Goal: Task Accomplishment & Management: Manage account settings

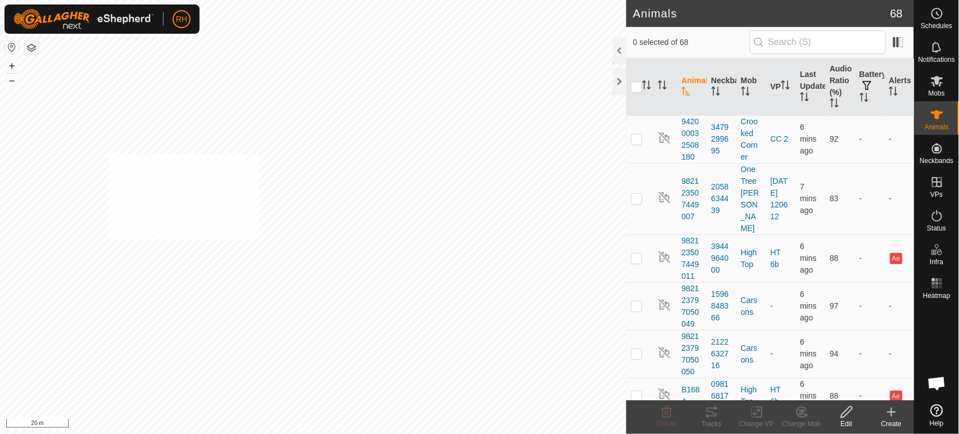
checkbox input "true"
click at [847, 416] on icon at bounding box center [847, 411] width 14 height 13
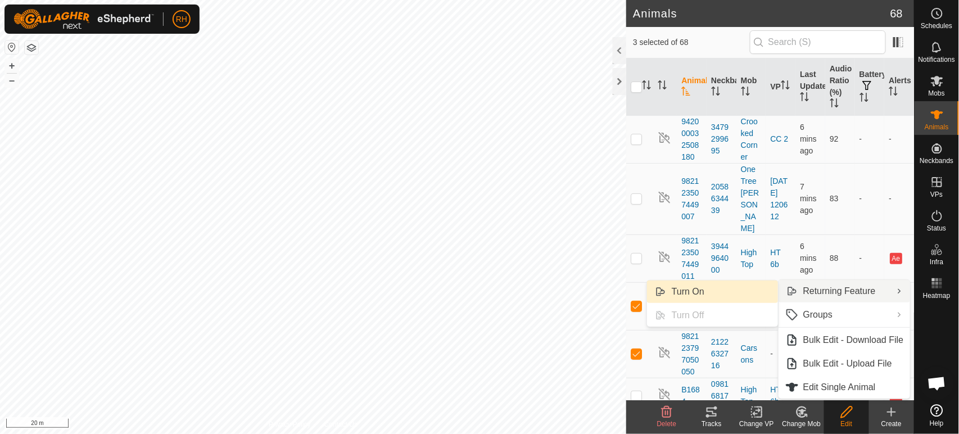
click at [687, 286] on link "Turn On" at bounding box center [712, 291] width 131 height 22
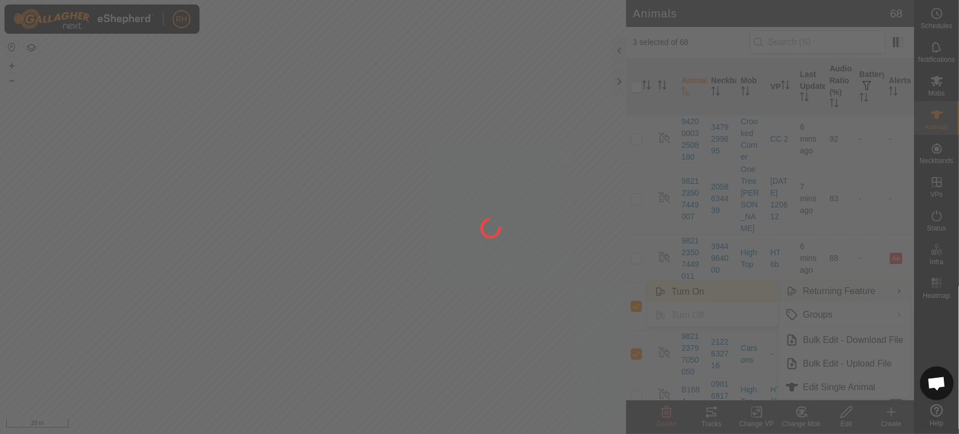
checkbox input "false"
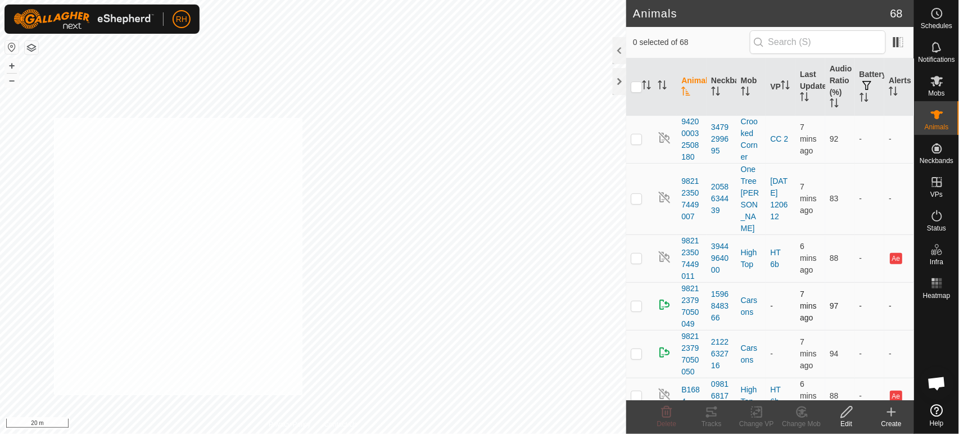
checkbox input "true"
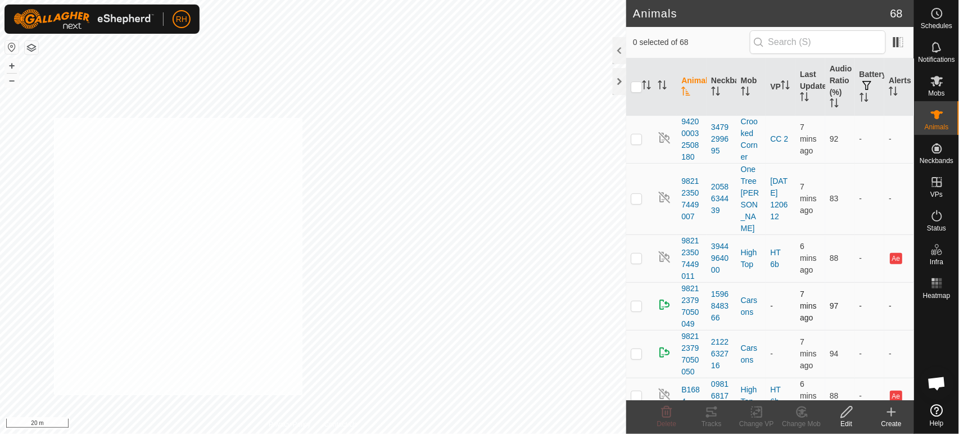
checkbox input "true"
click at [759, 409] on icon at bounding box center [756, 412] width 8 height 7
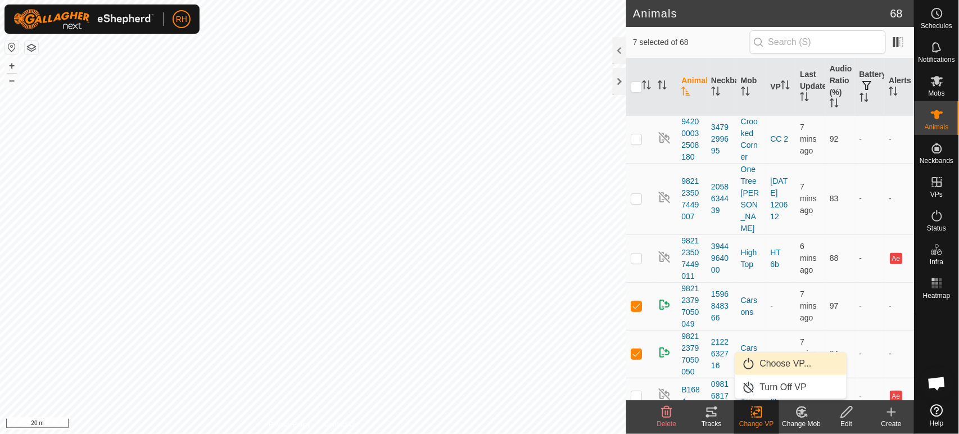
click at [774, 365] on link "Choose VP..." at bounding box center [790, 363] width 111 height 22
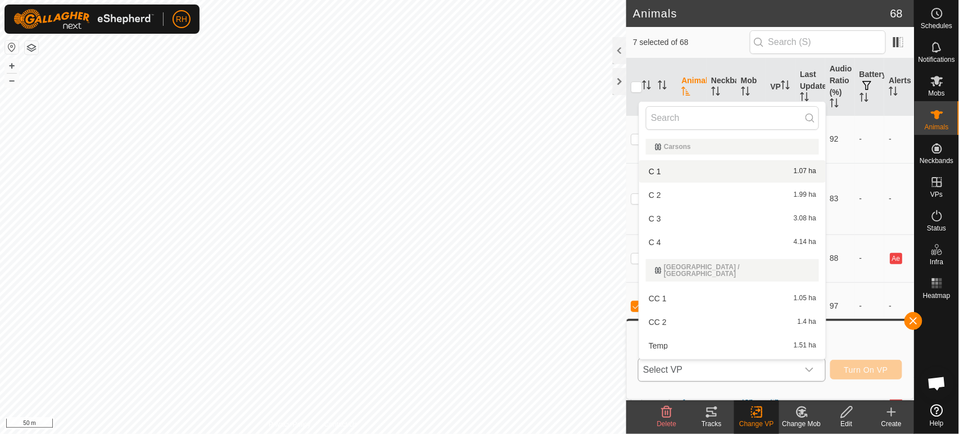
click at [665, 173] on li "C 1 1.07 ha" at bounding box center [732, 171] width 187 height 22
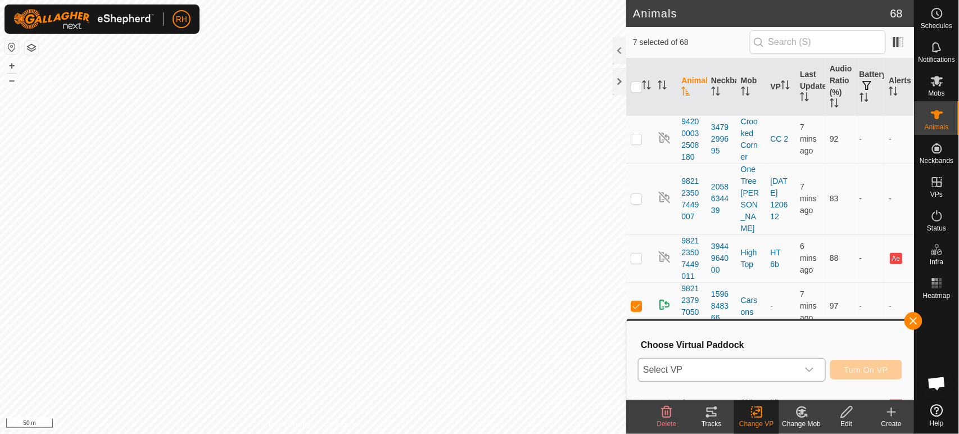
click at [665, 203] on div "C 1 1.07 ha" at bounding box center [732, 208] width 173 height 11
click at [854, 370] on span "Turn On VP" at bounding box center [866, 369] width 44 height 9
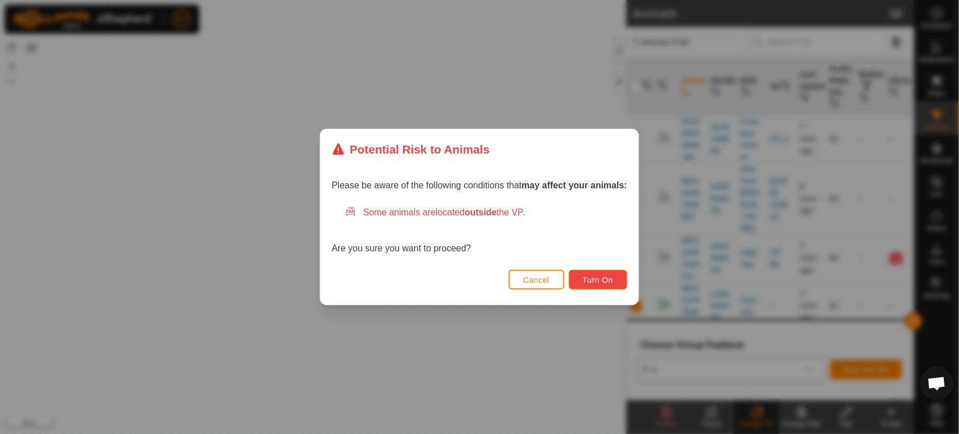
click at [596, 279] on span "Turn On" at bounding box center [598, 279] width 30 height 9
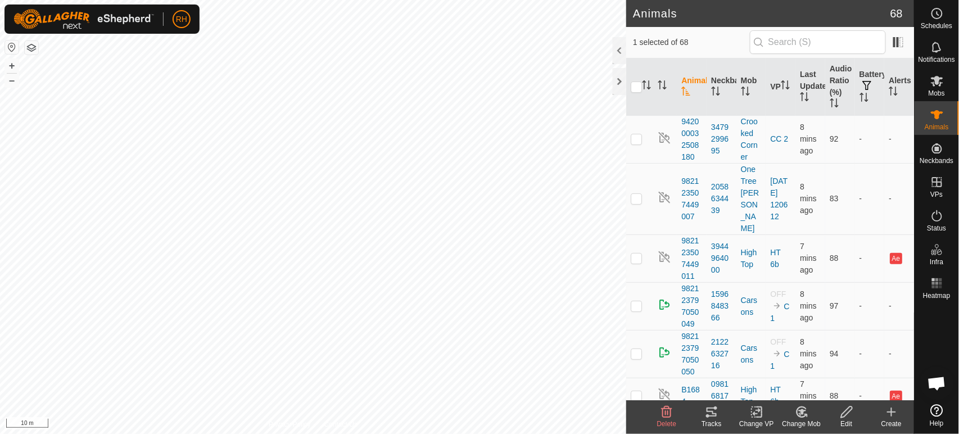
click at [851, 411] on icon at bounding box center [847, 411] width 14 height 13
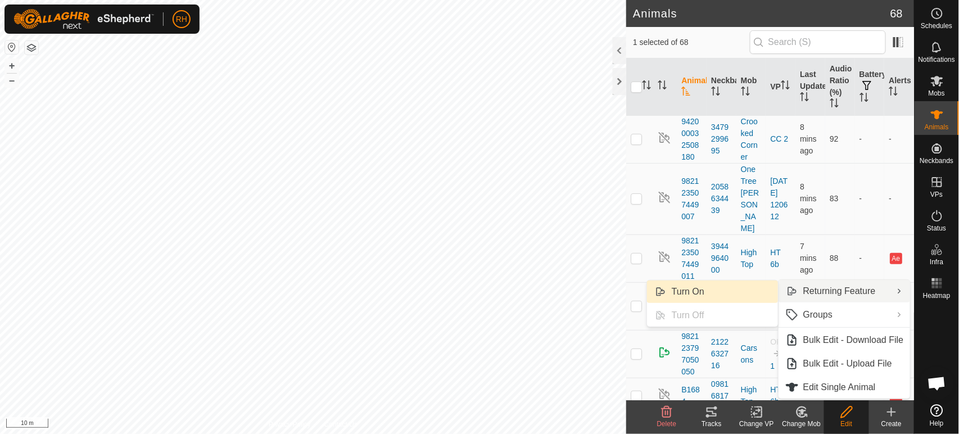
click at [684, 289] on link "Turn On" at bounding box center [712, 291] width 131 height 22
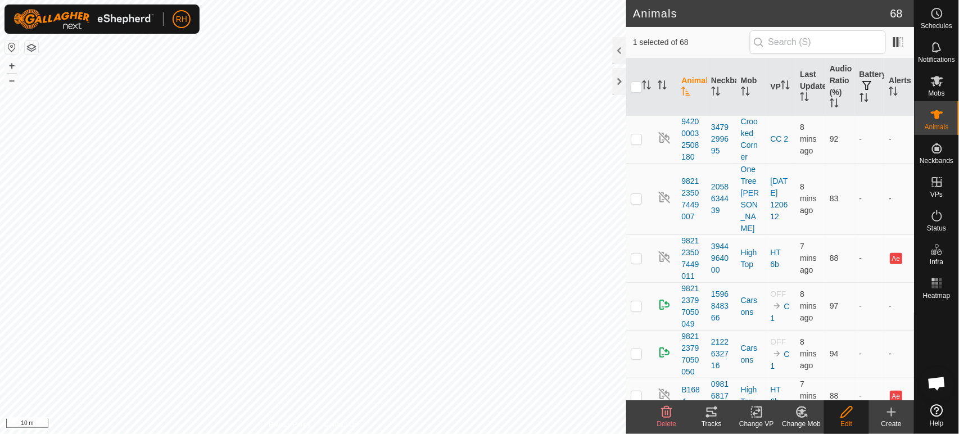
checkbox input "false"
checkbox input "true"
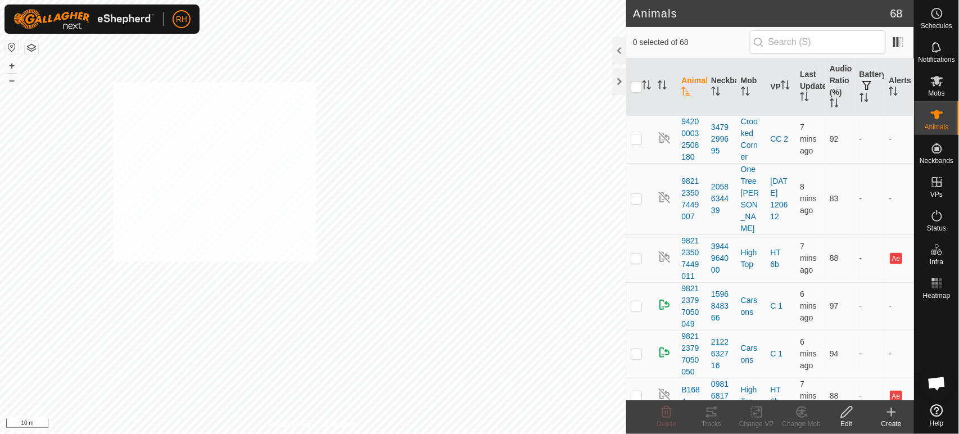
checkbox input "true"
click at [848, 412] on icon at bounding box center [846, 411] width 11 height 11
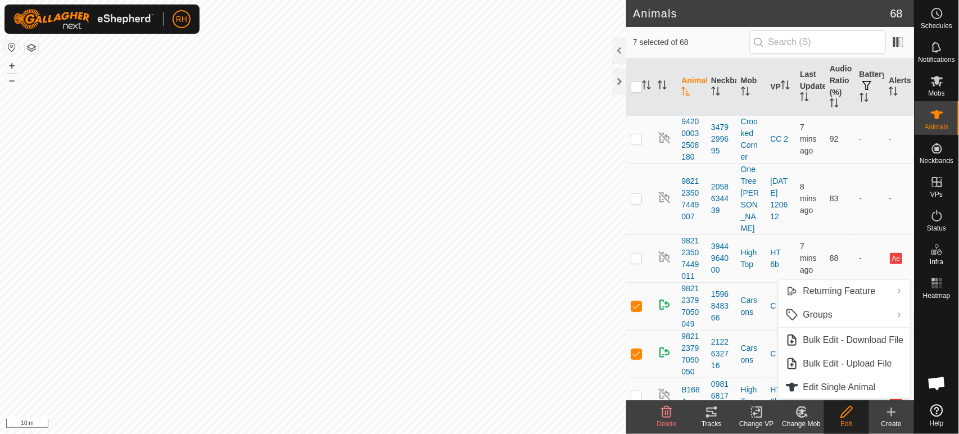
click at [848, 412] on icon at bounding box center [846, 411] width 11 height 11
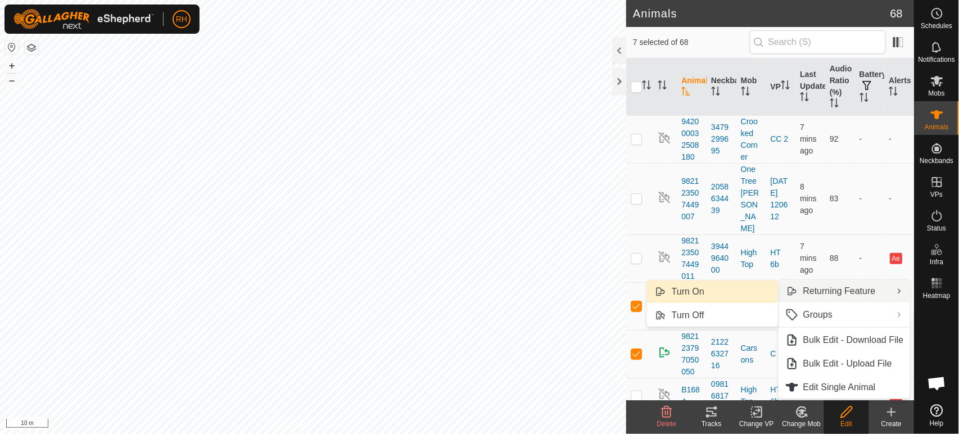
click at [695, 291] on link "Turn On" at bounding box center [712, 291] width 131 height 22
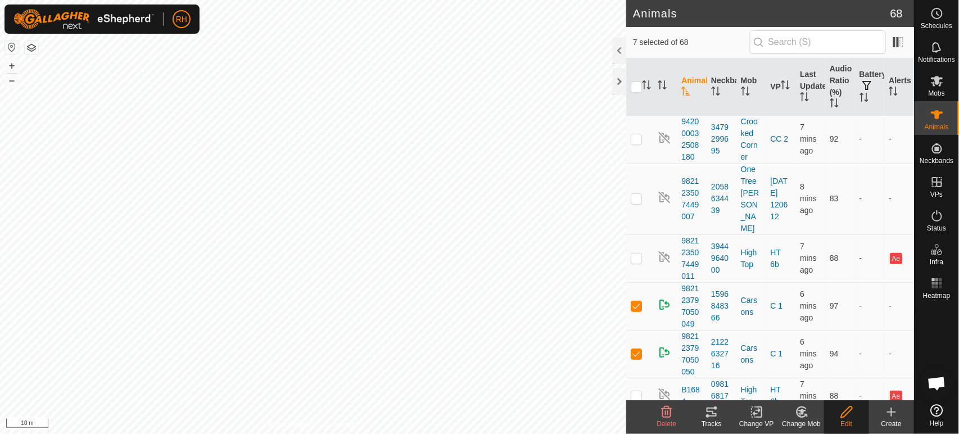
checkbox input "false"
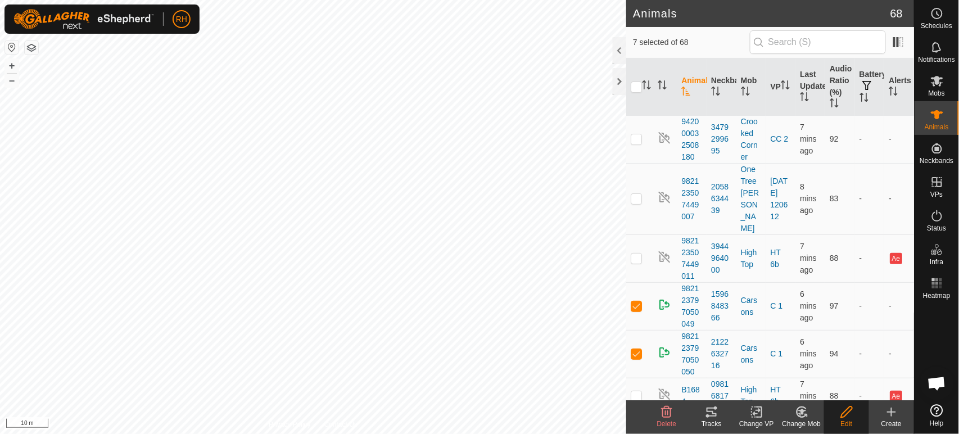
checkbox input "false"
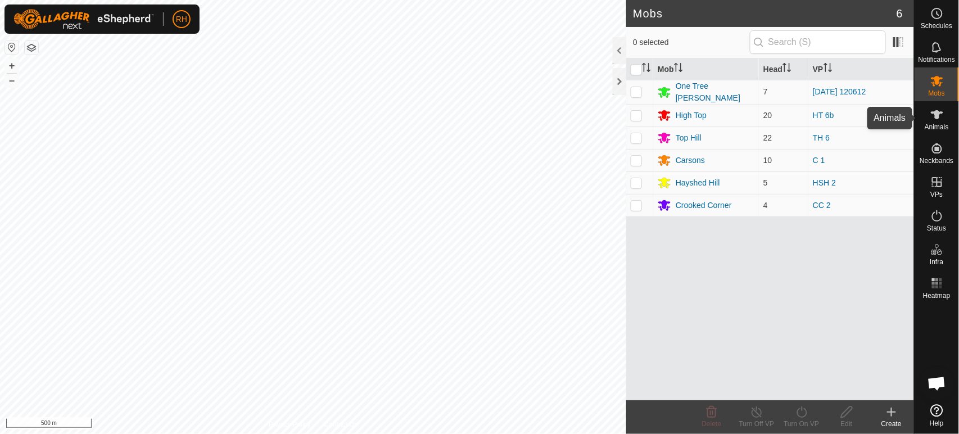
click at [938, 121] on icon at bounding box center [936, 114] width 13 height 13
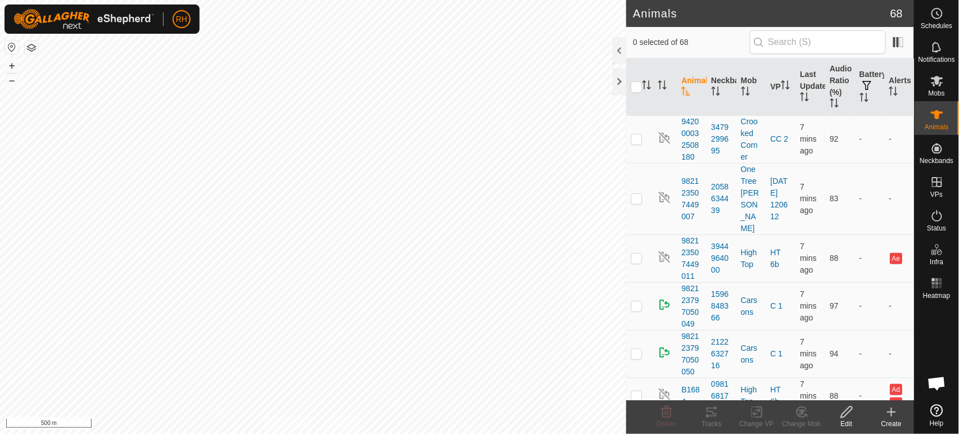
click at [687, 87] on icon "Activate to sort" at bounding box center [685, 91] width 9 height 9
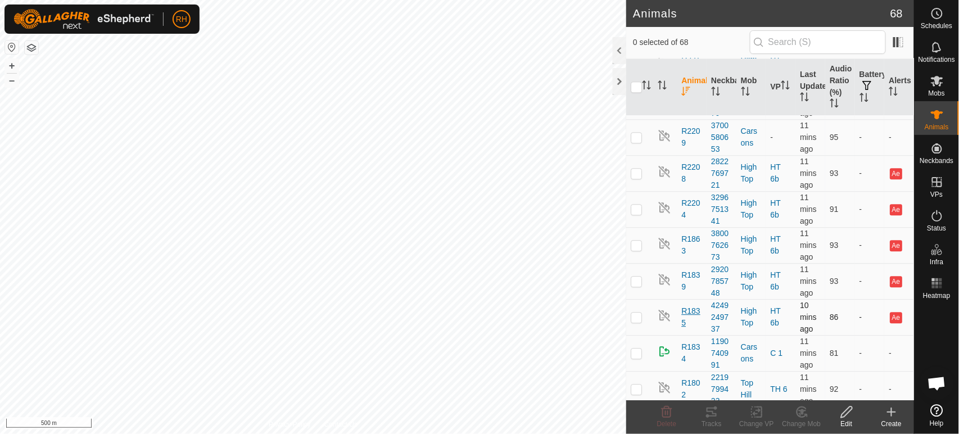
scroll to position [932, 0]
click at [698, 303] on span "R1835" at bounding box center [691, 315] width 21 height 24
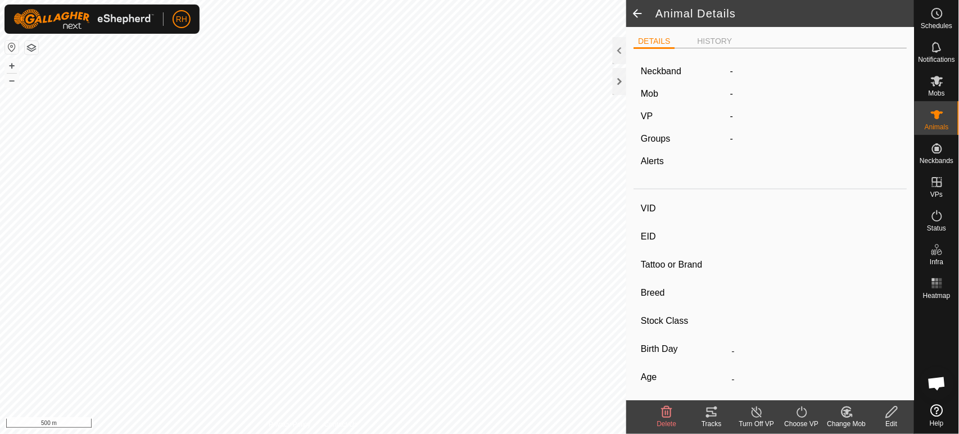
type input "R1835"
type input "982123839475565"
type input "-"
type input "Angus"
type input "Cow"
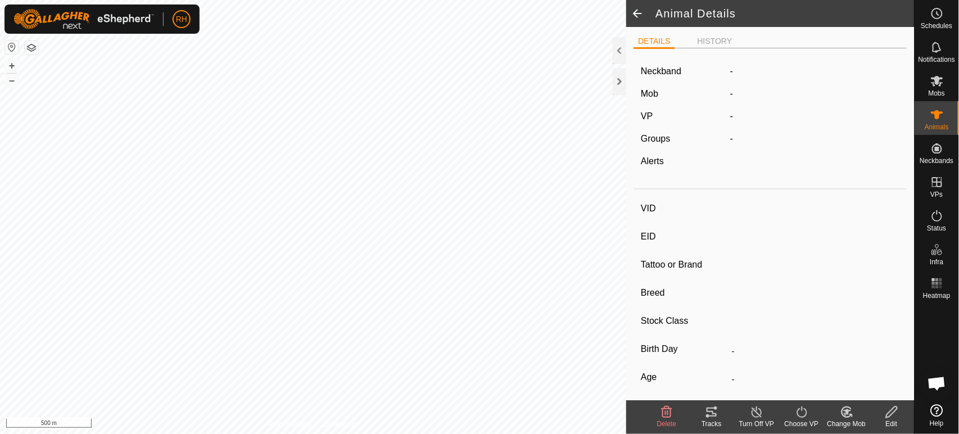
type input "10/2018"
type input "7 years"
type input "Pregnant"
type input "-1 kg"
type input "-"
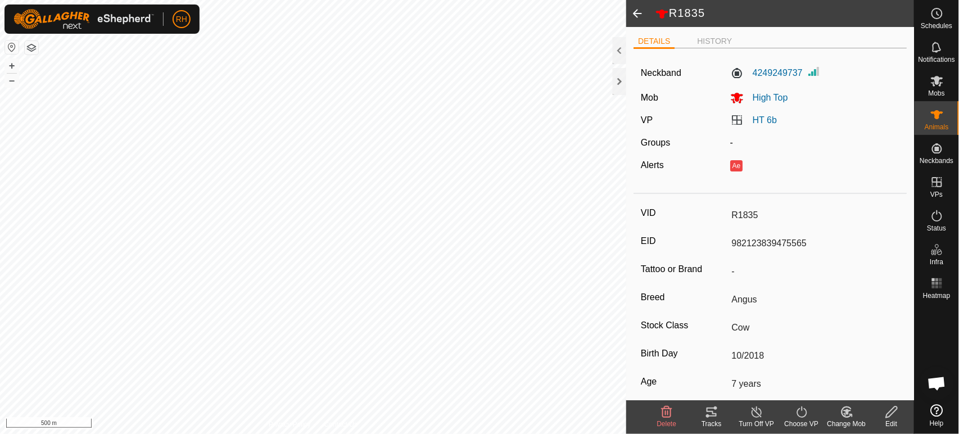
click at [642, 15] on span at bounding box center [637, 13] width 22 height 27
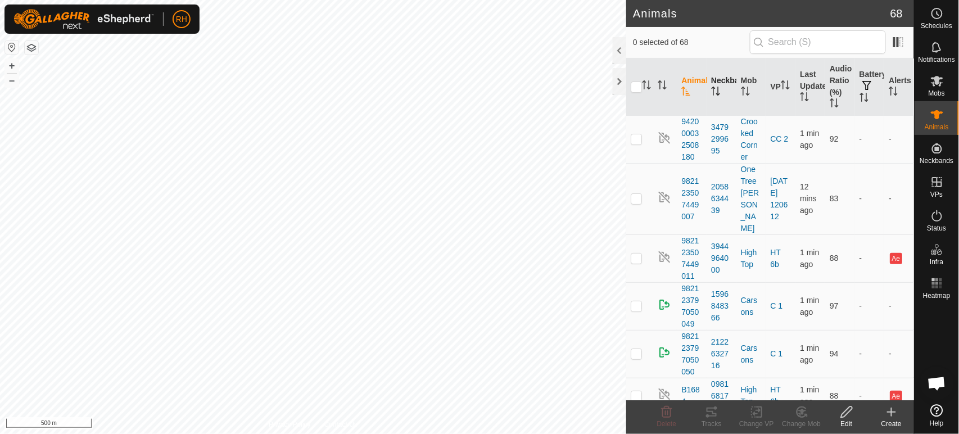
click at [713, 85] on th "Neckband" at bounding box center [721, 86] width 30 height 57
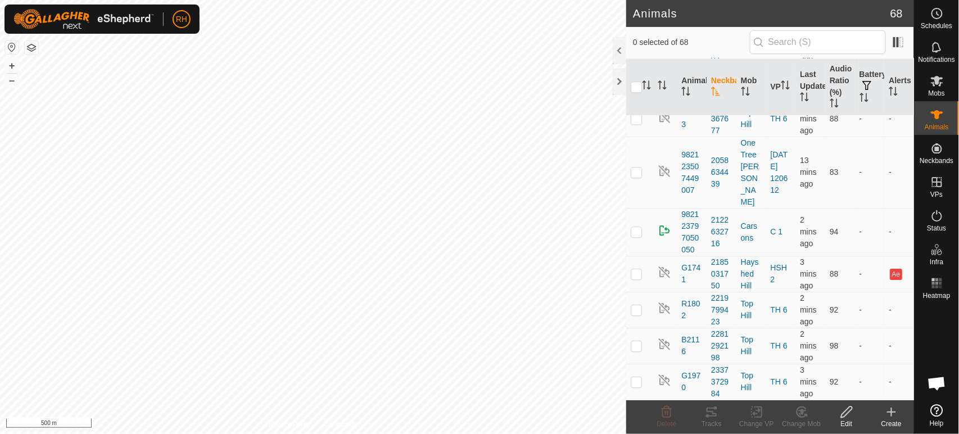
scroll to position [1068, 0]
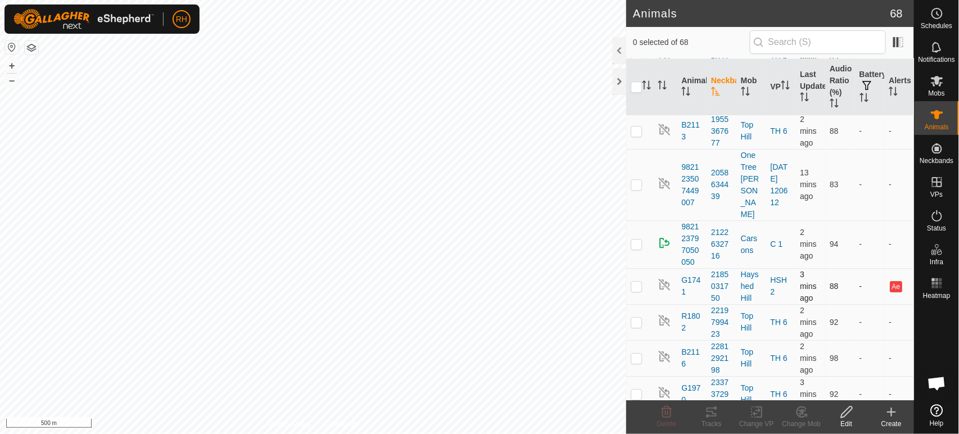
click at [637, 282] on p-checkbox at bounding box center [635, 286] width 11 height 9
click at [640, 282] on p-checkbox at bounding box center [635, 286] width 11 height 9
checkbox input "false"
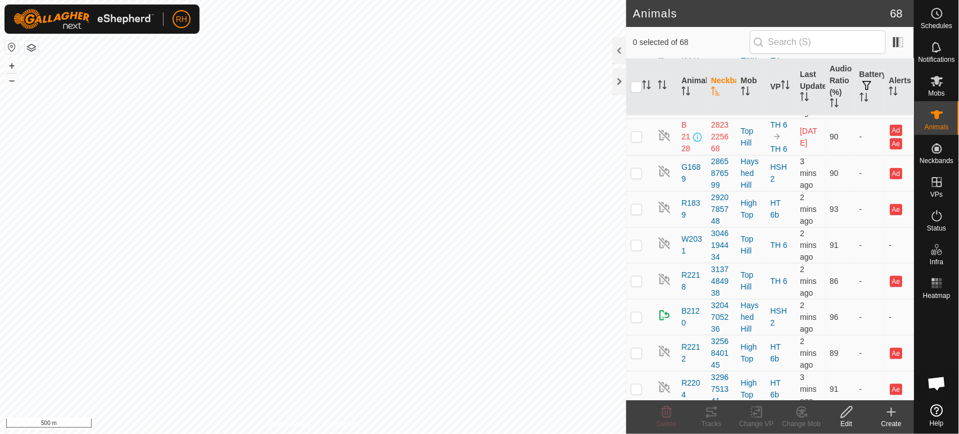
scroll to position [1803, 0]
click at [637, 278] on p-checkbox at bounding box center [635, 282] width 11 height 9
checkbox input "true"
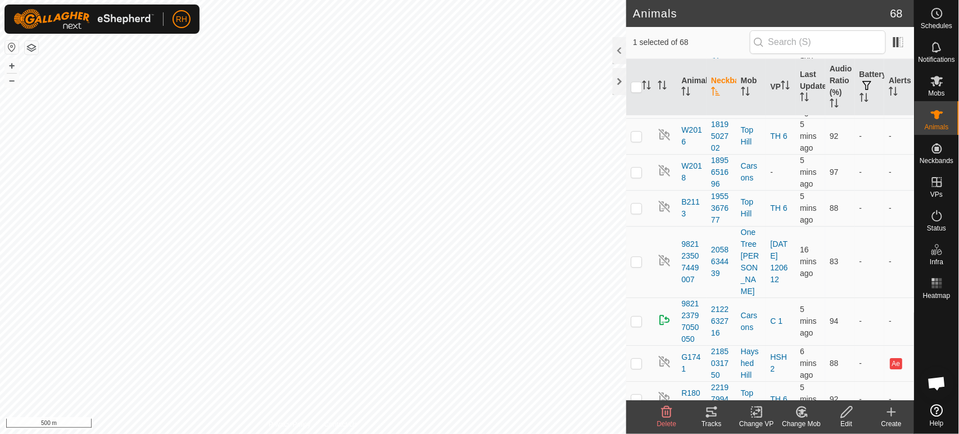
scroll to position [1053, 0]
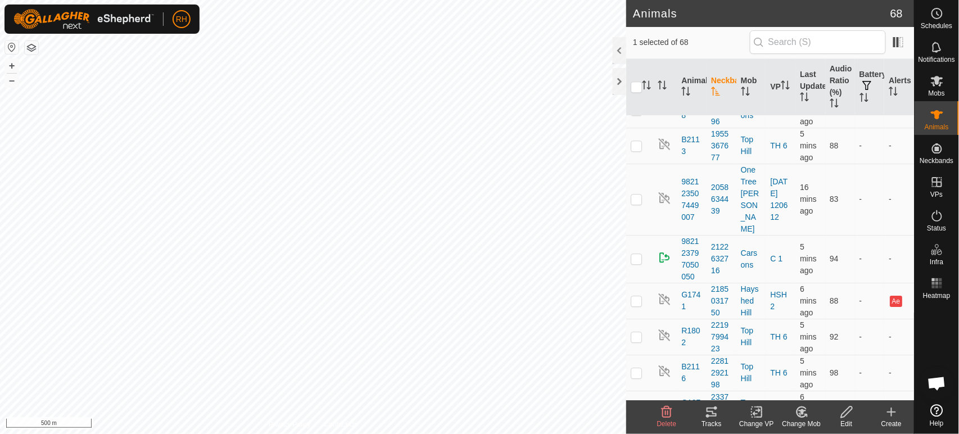
click at [637, 283] on td at bounding box center [639, 301] width 27 height 36
checkbox input "true"
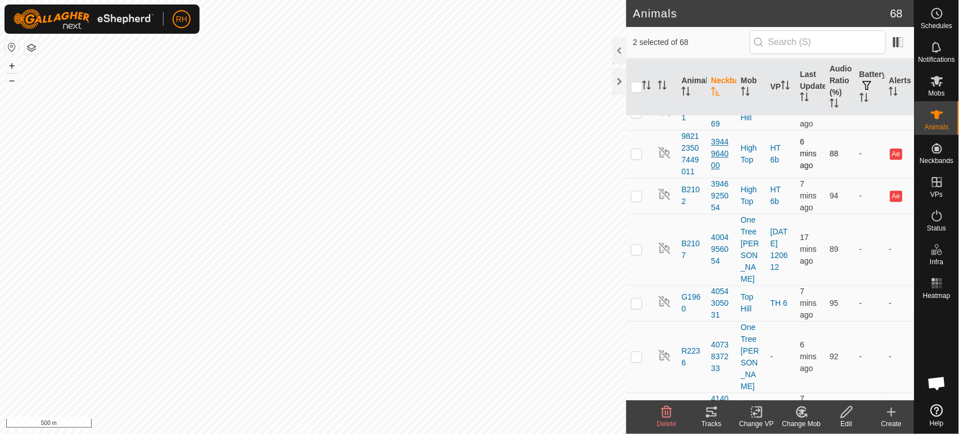
scroll to position [2416, 0]
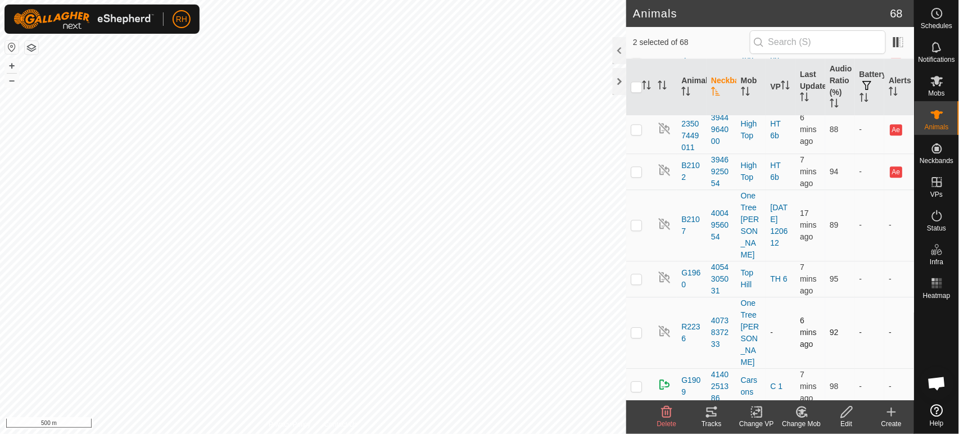
click at [638, 328] on p-checkbox at bounding box center [635, 332] width 11 height 9
click at [639, 328] on p-checkbox at bounding box center [635, 332] width 11 height 9
click at [641, 297] on td at bounding box center [639, 332] width 27 height 71
checkbox input "true"
click at [645, 85] on icon "Activate to sort" at bounding box center [646, 84] width 9 height 9
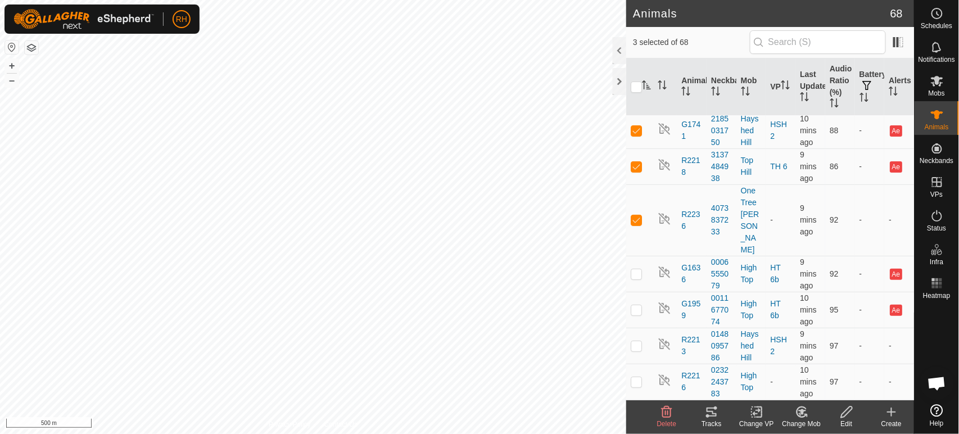
scroll to position [0, 0]
click at [717, 89] on icon "Activate to sort" at bounding box center [717, 91] width 1 height 9
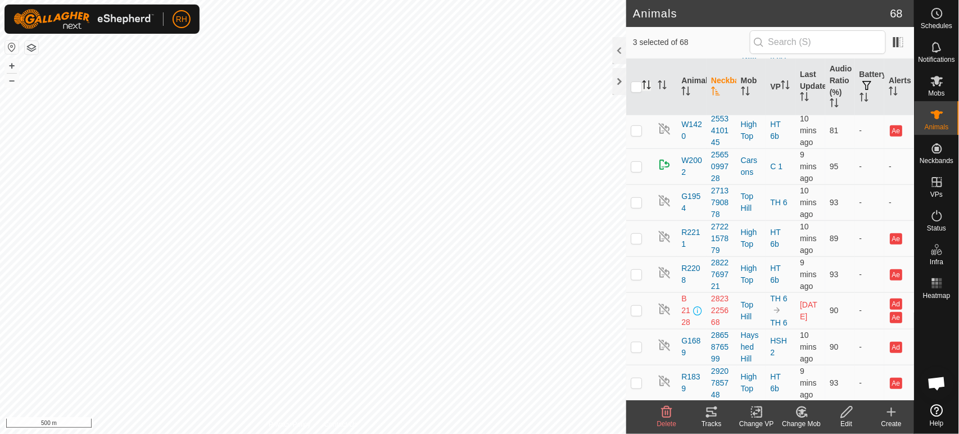
scroll to position [1631, 0]
click at [636, 305] on p-checkbox at bounding box center [635, 309] width 11 height 9
checkbox input "true"
click at [646, 82] on icon "Activate to sort" at bounding box center [644, 81] width 4 height 2
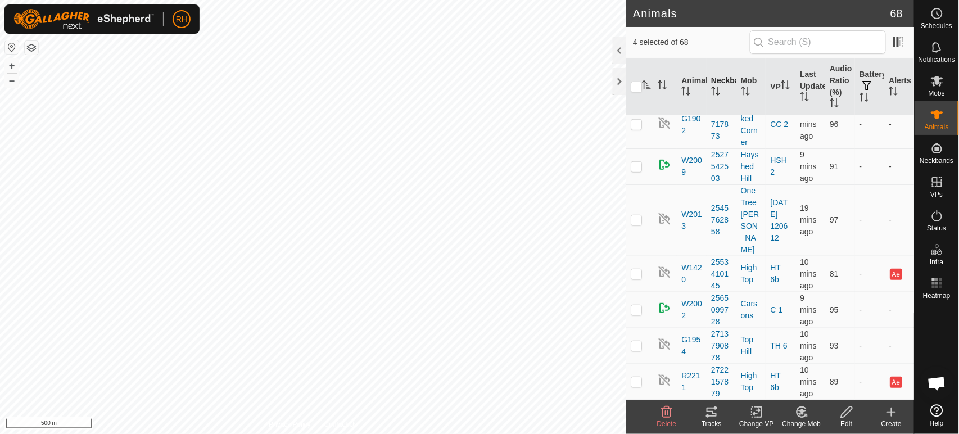
scroll to position [0, 0]
